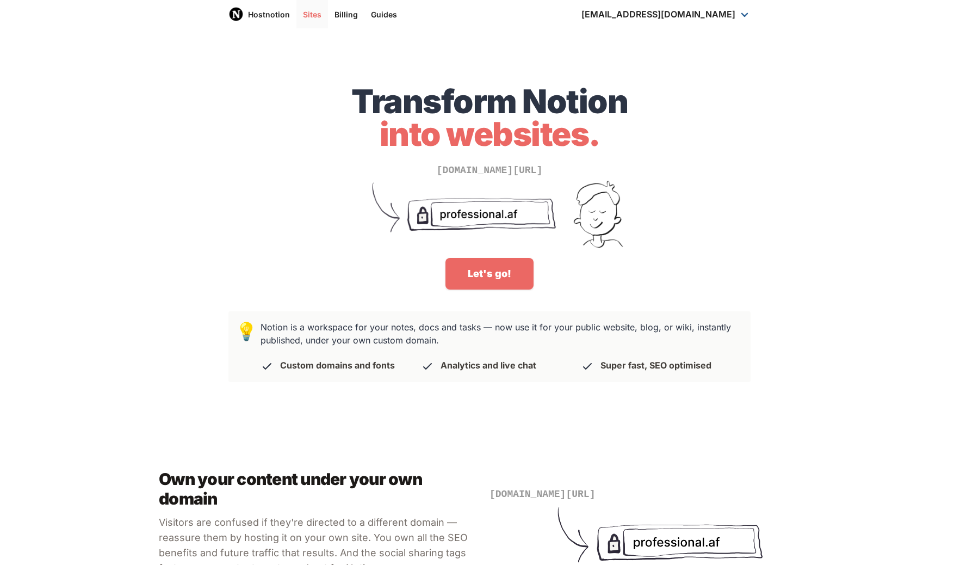
click at [322, 14] on link "Sites" at bounding box center [313, 14] width 32 height 28
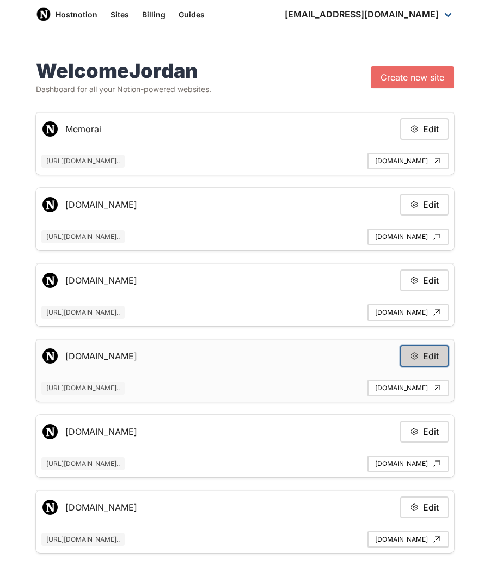
click at [422, 363] on button "Edit" at bounding box center [424, 356] width 48 height 22
type input "teasdfasfdst.noted.so"
type input "https://www.notion.so/example-e3cad2681ab0414e80c197c59f4b8a03"
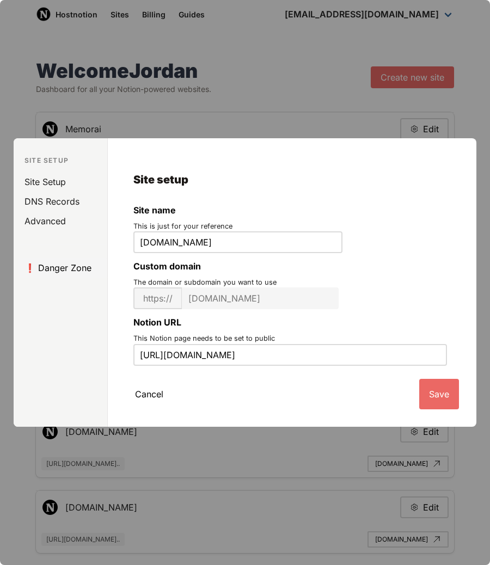
click at [69, 263] on link "❗️ Danger Zone" at bounding box center [62, 268] width 89 height 20
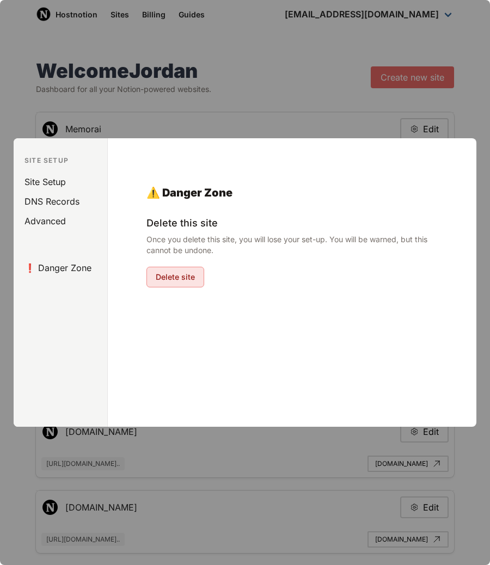
click at [178, 274] on button "Delete site" at bounding box center [175, 277] width 58 height 21
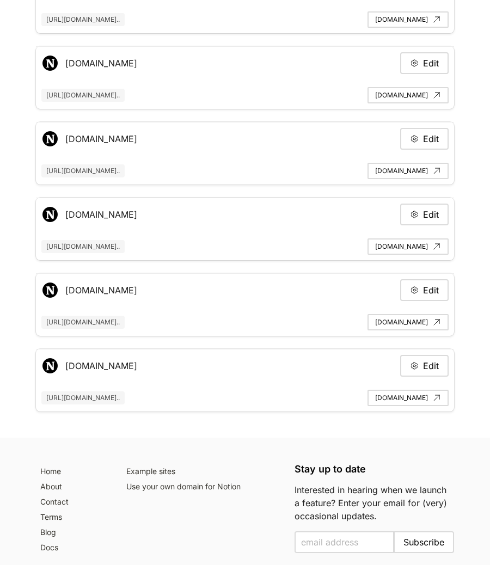
scroll to position [3315, 0]
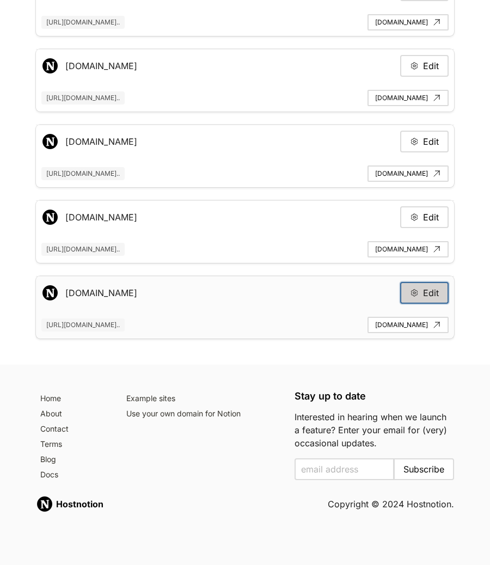
click at [429, 287] on button "Edit" at bounding box center [424, 293] width 48 height 22
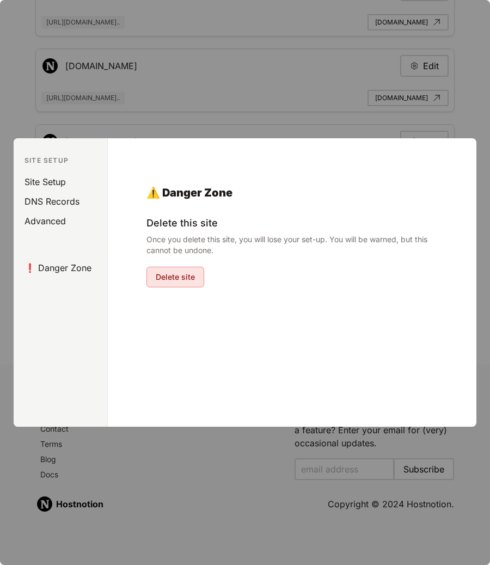
click at [170, 276] on button "Delete site" at bounding box center [175, 277] width 58 height 21
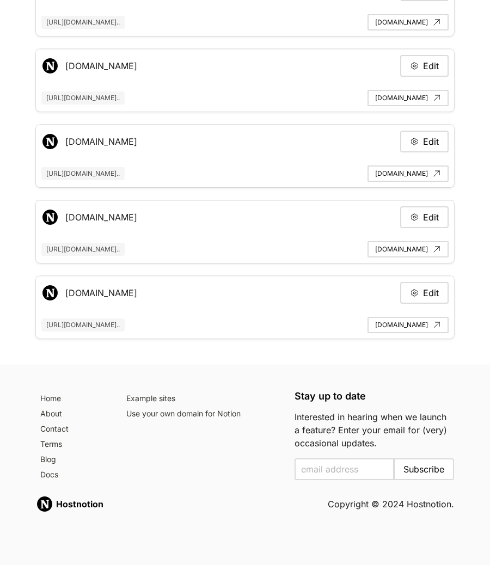
scroll to position [3240, 0]
click at [427, 218] on button "Edit" at bounding box center [424, 217] width 48 height 22
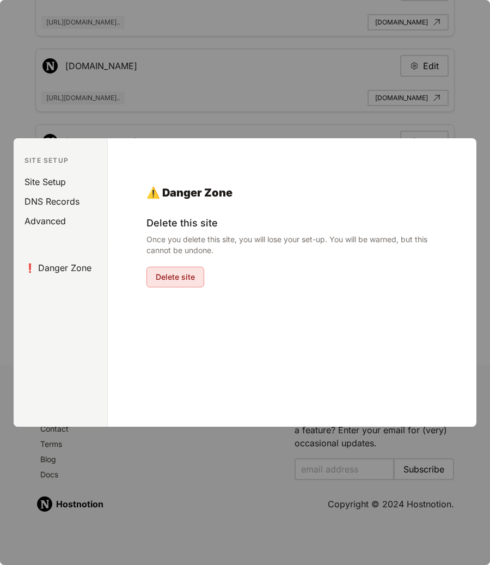
click at [155, 275] on button "Delete site" at bounding box center [175, 277] width 58 height 21
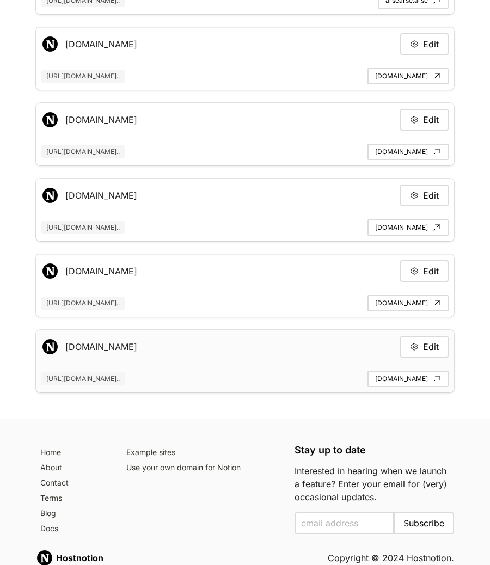
scroll to position [3079, 0]
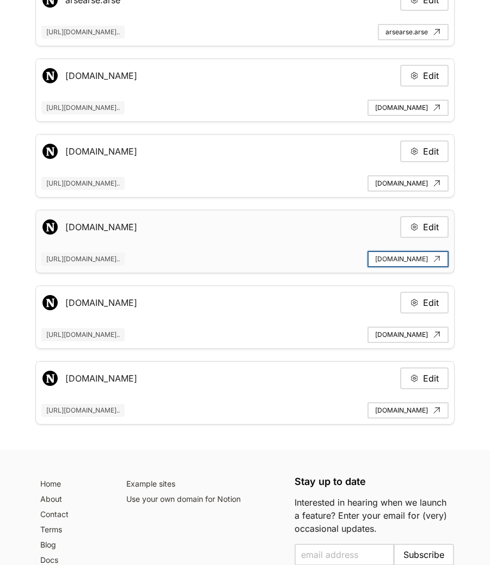
click at [379, 258] on link "[DOMAIN_NAME]" at bounding box center [407, 259] width 81 height 16
click at [396, 470] on div "Stay up to date Interested in hearing when we launch a feature? Enter your emai…" at bounding box center [374, 522] width 172 height 104
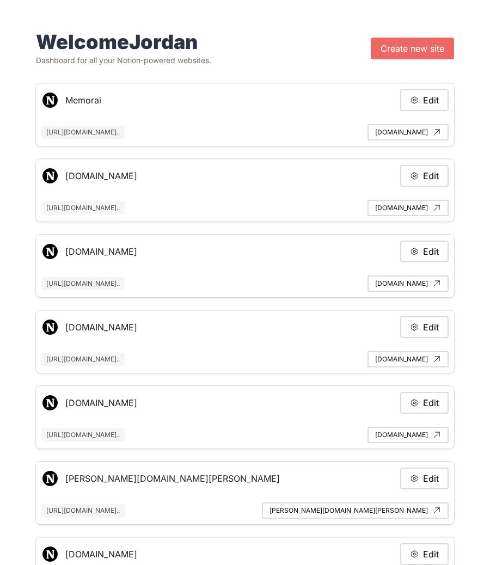
scroll to position [0, 0]
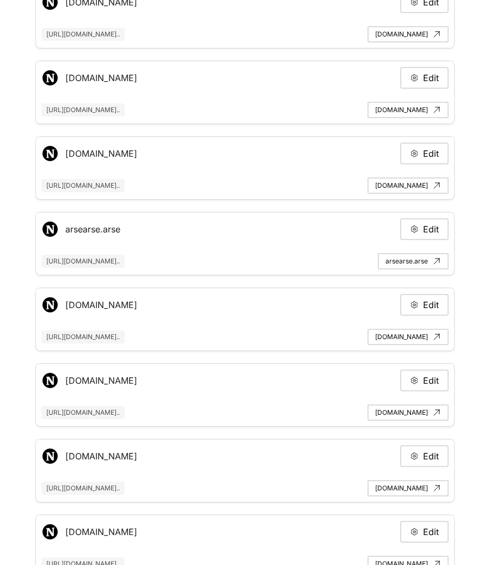
scroll to position [2979, 0]
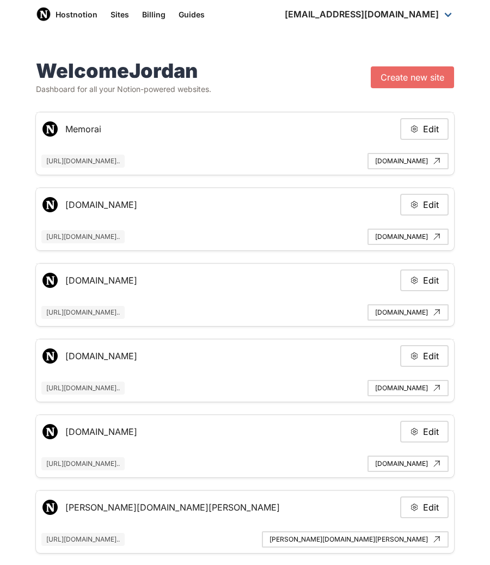
scroll to position [2979, 0]
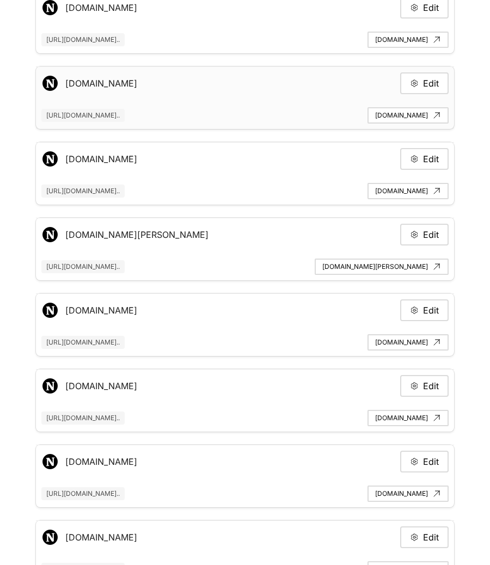
scroll to position [1046, 0]
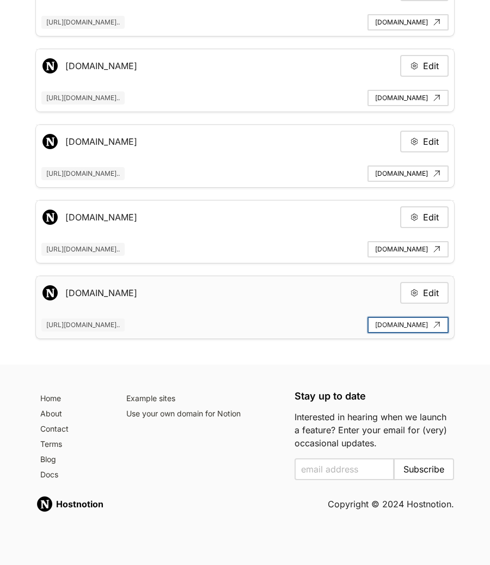
click at [418, 321] on link "[DOMAIN_NAME]" at bounding box center [407, 325] width 81 height 16
click at [108, 372] on footer "Home About Contact Terms Blog Docs Example sites Use your own domain for Notion…" at bounding box center [245, 465] width 490 height 200
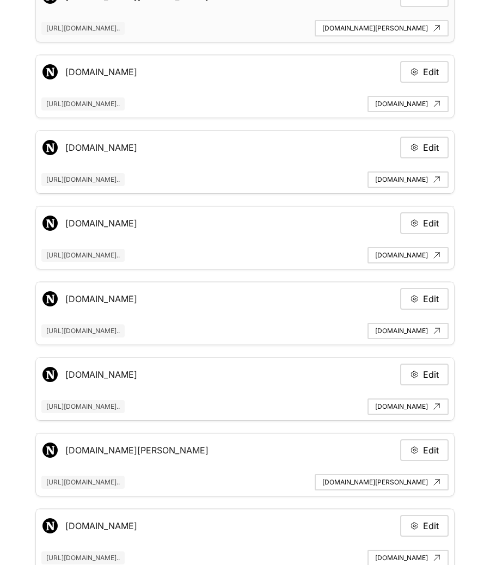
scroll to position [300, 0]
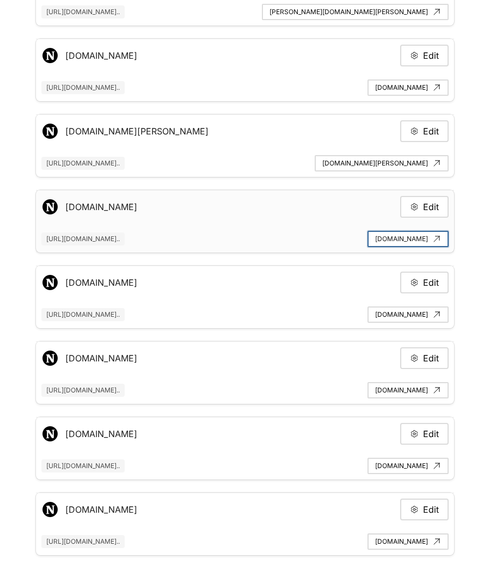
click at [387, 240] on link "[DOMAIN_NAME]" at bounding box center [407, 239] width 81 height 16
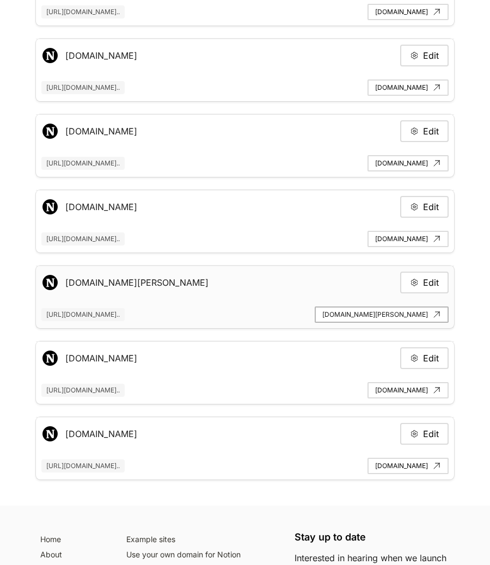
scroll to position [547, 0]
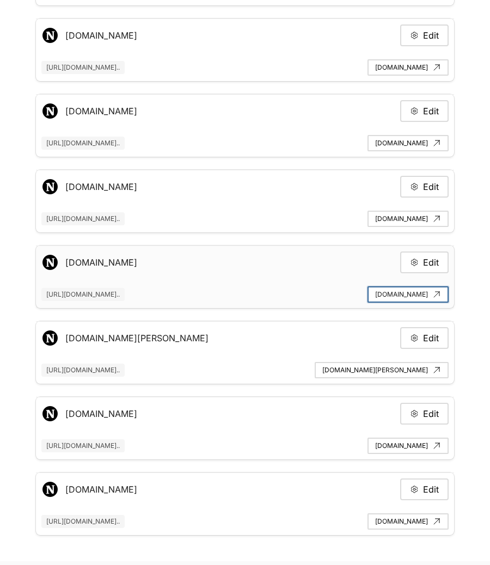
click at [421, 298] on link "[DOMAIN_NAME]" at bounding box center [407, 294] width 81 height 16
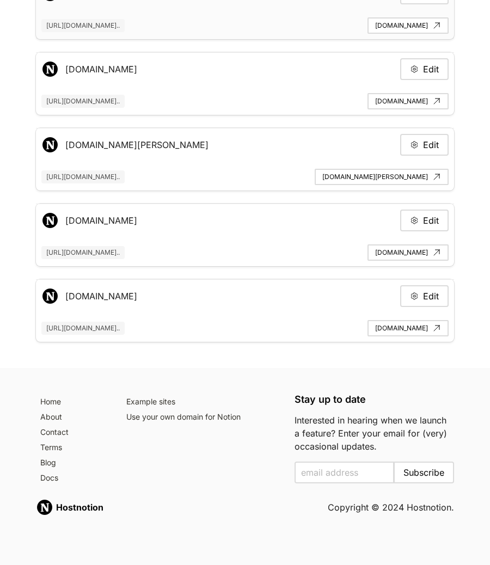
scroll to position [744, 0]
